Goal: Task Accomplishment & Management: Complete application form

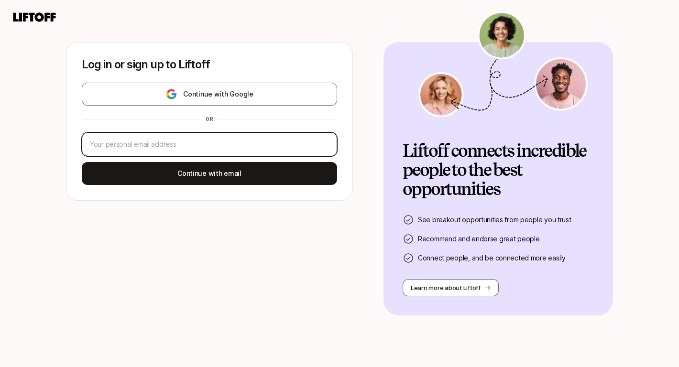
click at [144, 146] on input "email" at bounding box center [209, 144] width 239 height 11
type input "[PERSON_NAME][EMAIL_ADDRESS][DOMAIN_NAME]"
click at [132, 141] on input "email" at bounding box center [209, 144] width 239 height 11
type input "[PERSON_NAME][EMAIL_ADDRESS][DOMAIN_NAME]"
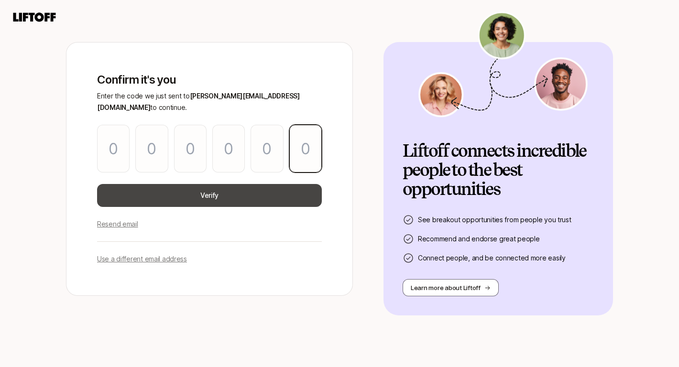
paste input "8"
type input "9"
type input "4"
type input "5"
type input "1"
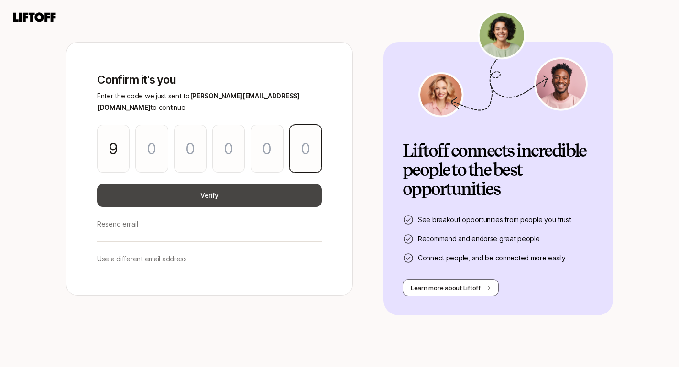
type input "4"
type input "8"
click at [237, 184] on button "Verify" at bounding box center [209, 195] width 225 height 23
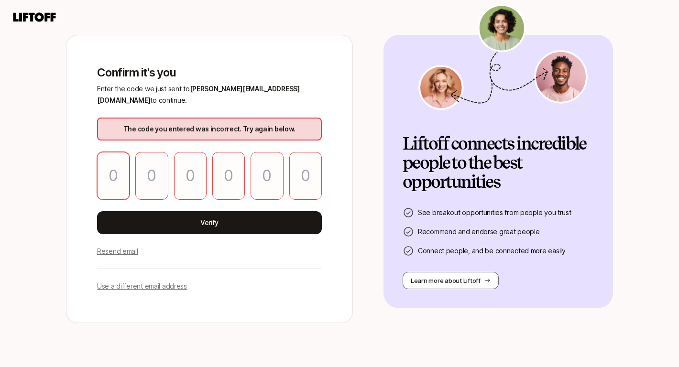
type input "9"
type input "5"
type input "9"
type input "7"
type input "2"
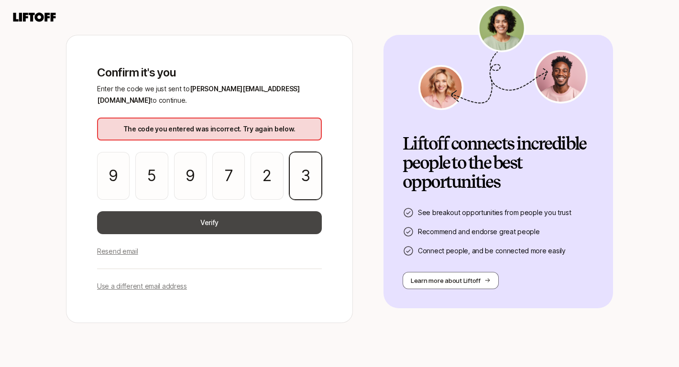
type input "3"
click at [278, 218] on button "Verify" at bounding box center [209, 222] width 225 height 23
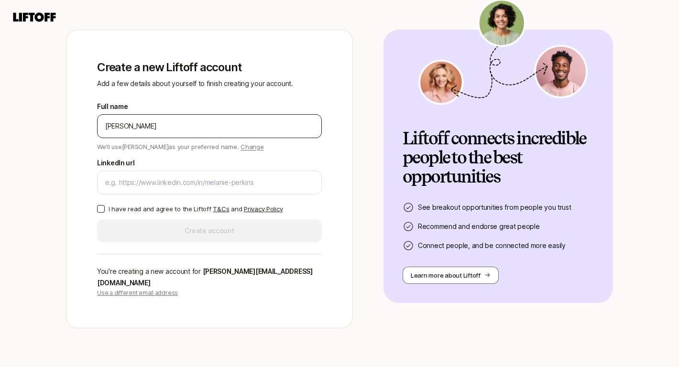
type input "[PERSON_NAME]"
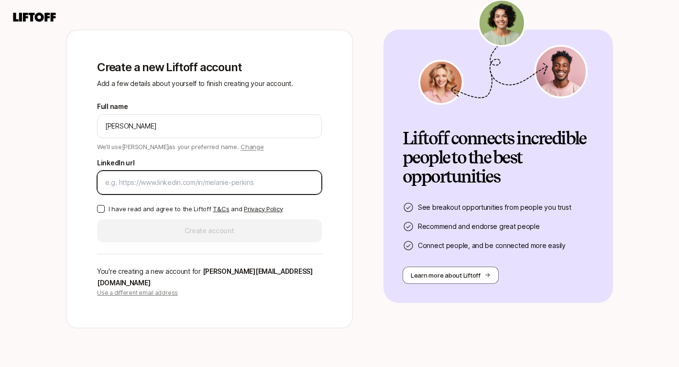
paste input "[URL][DOMAIN_NAME]"
type input "[URL][DOMAIN_NAME]"
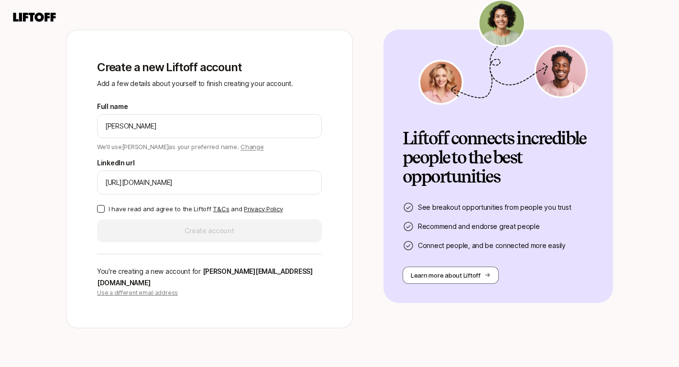
click at [136, 214] on p "I have read and agree to the Liftoff T&Cs and Privacy Policy" at bounding box center [196, 209] width 174 height 10
click at [105, 213] on button "I have read and agree to the Liftoff T&Cs and Privacy Policy" at bounding box center [101, 209] width 8 height 8
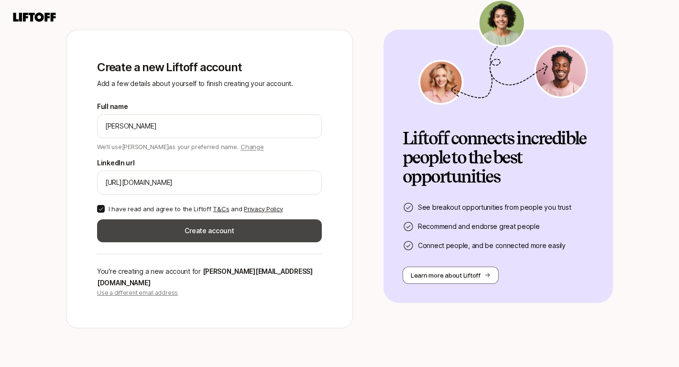
click at [200, 233] on button "Create account" at bounding box center [209, 230] width 225 height 23
